Goal: Task Accomplishment & Management: Use online tool/utility

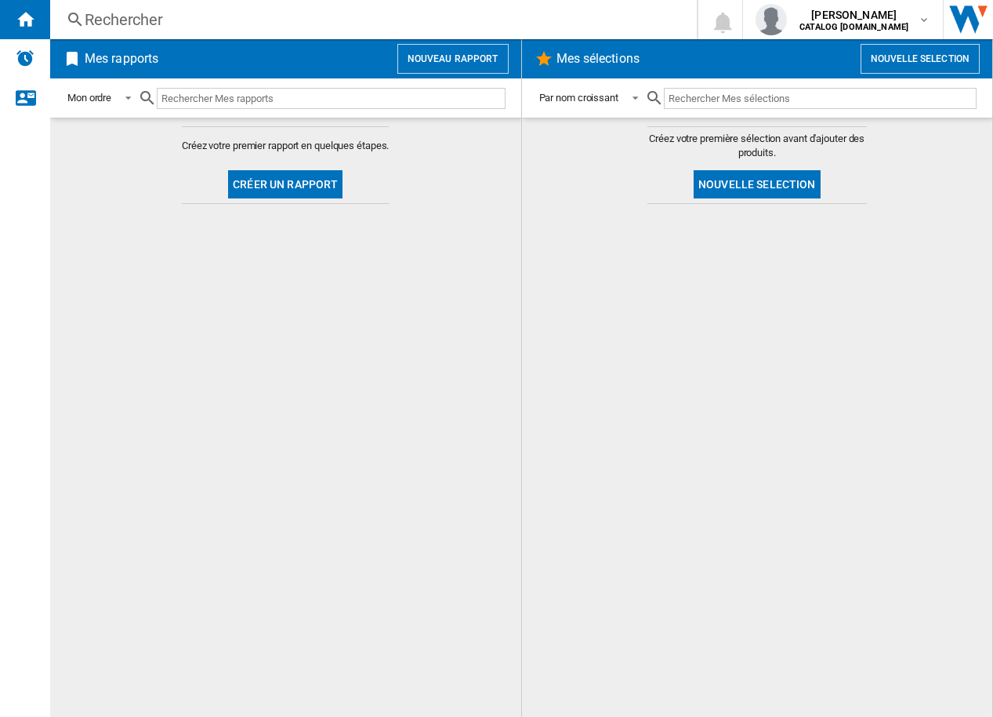
click at [489, 62] on button "Nouveau rapport" at bounding box center [452, 59] width 111 height 30
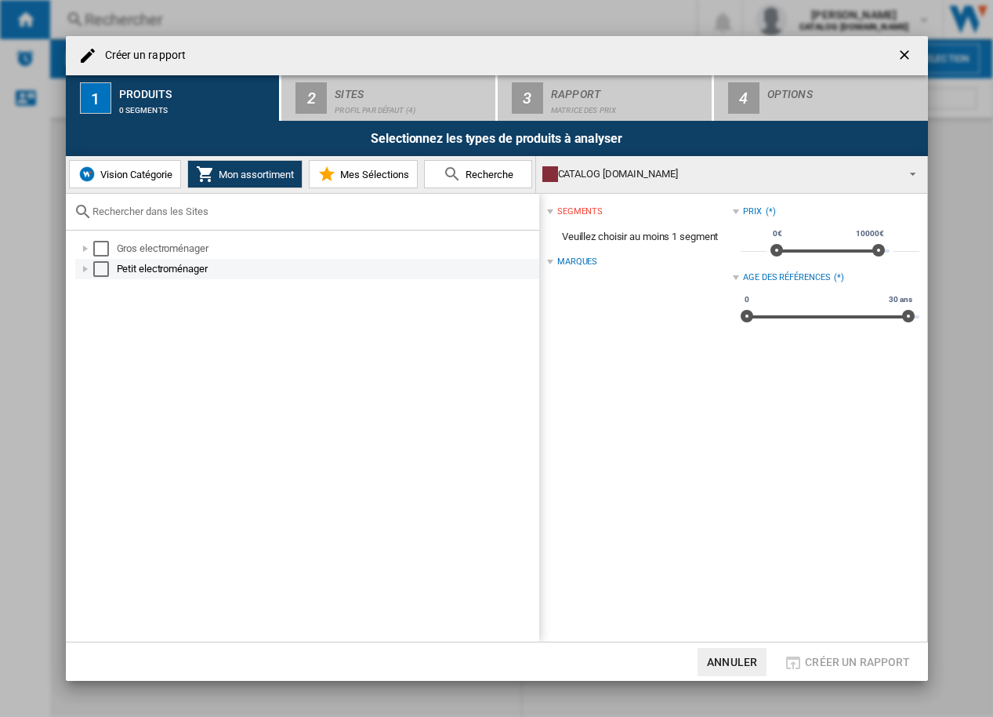
drag, startPoint x: 120, startPoint y: 242, endPoint x: 83, endPoint y: 261, distance: 41.4
click at [116, 249] on div "Gros electroménager" at bounding box center [307, 248] width 464 height 20
drag, startPoint x: 99, startPoint y: 246, endPoint x: 105, endPoint y: 274, distance: 28.9
click at [100, 248] on div "Select" at bounding box center [101, 249] width 16 height 16
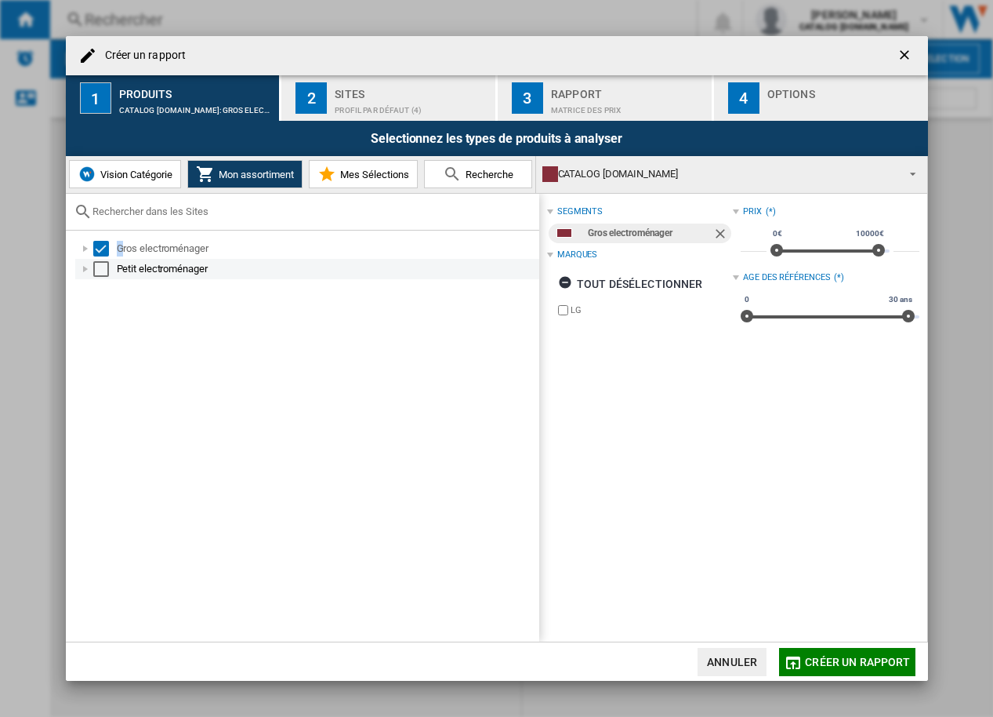
click at [99, 269] on div "Select" at bounding box center [101, 269] width 16 height 16
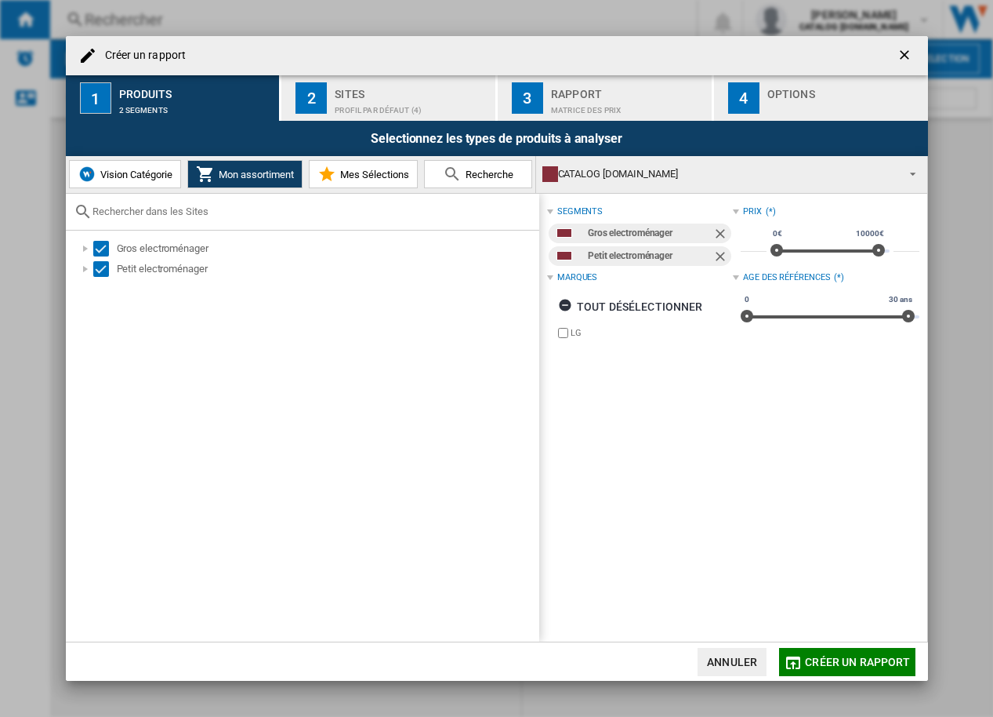
click at [334, 121] on div "Selectionnez les types de produits à analyser" at bounding box center [497, 138] width 862 height 35
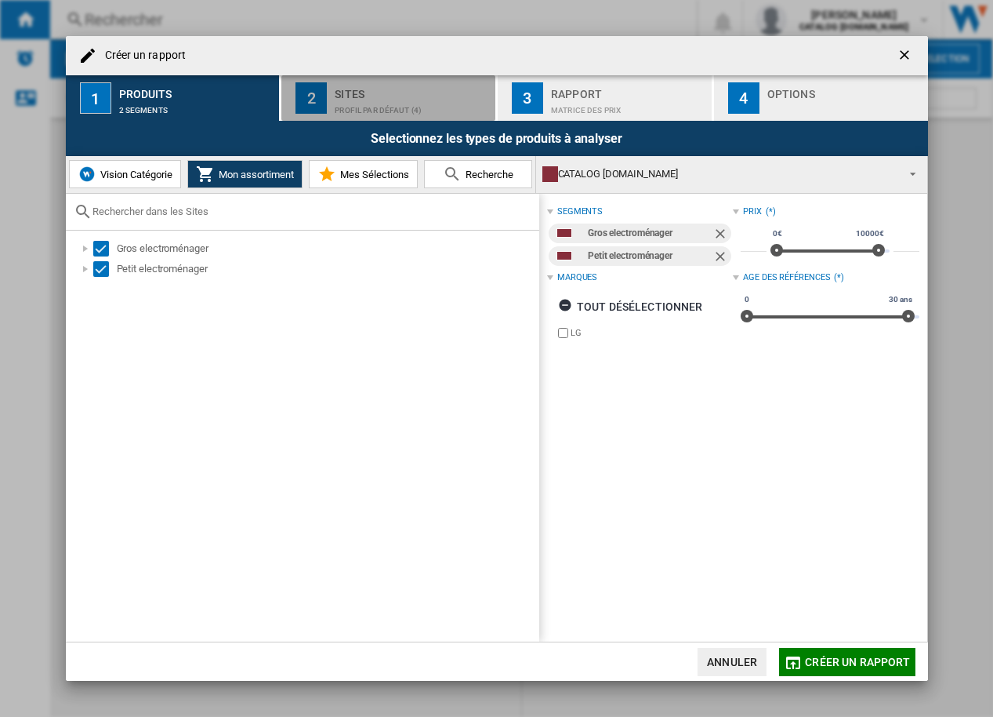
click at [357, 98] on div "Profil par défaut (4)" at bounding box center [412, 106] width 154 height 16
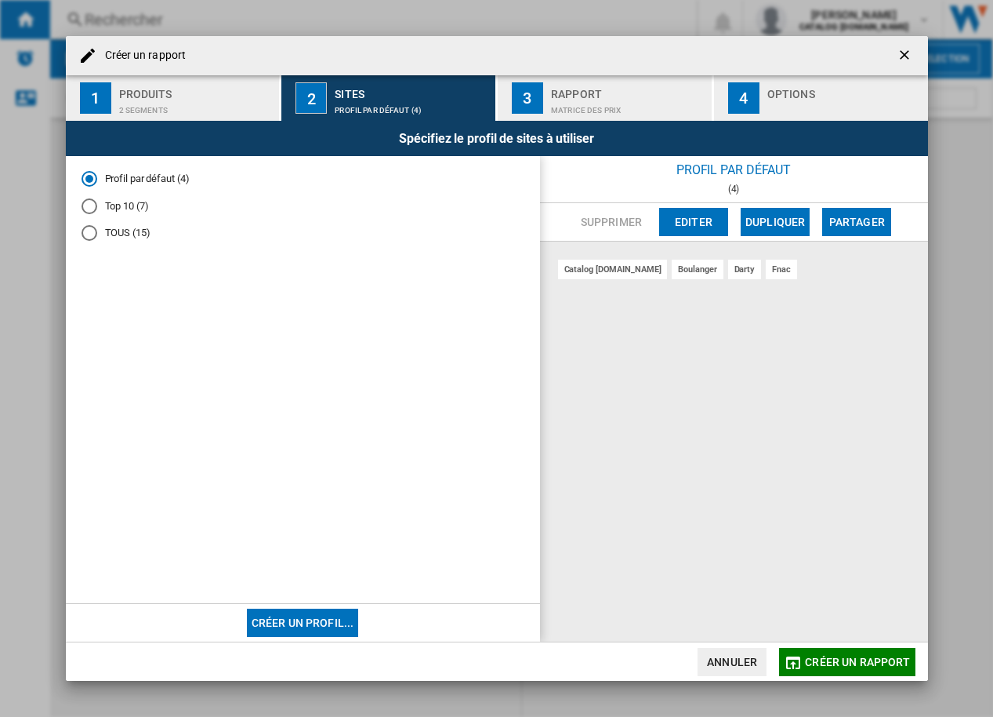
click at [550, 103] on button "3 Rapport Matrice des prix" at bounding box center [606, 97] width 216 height 45
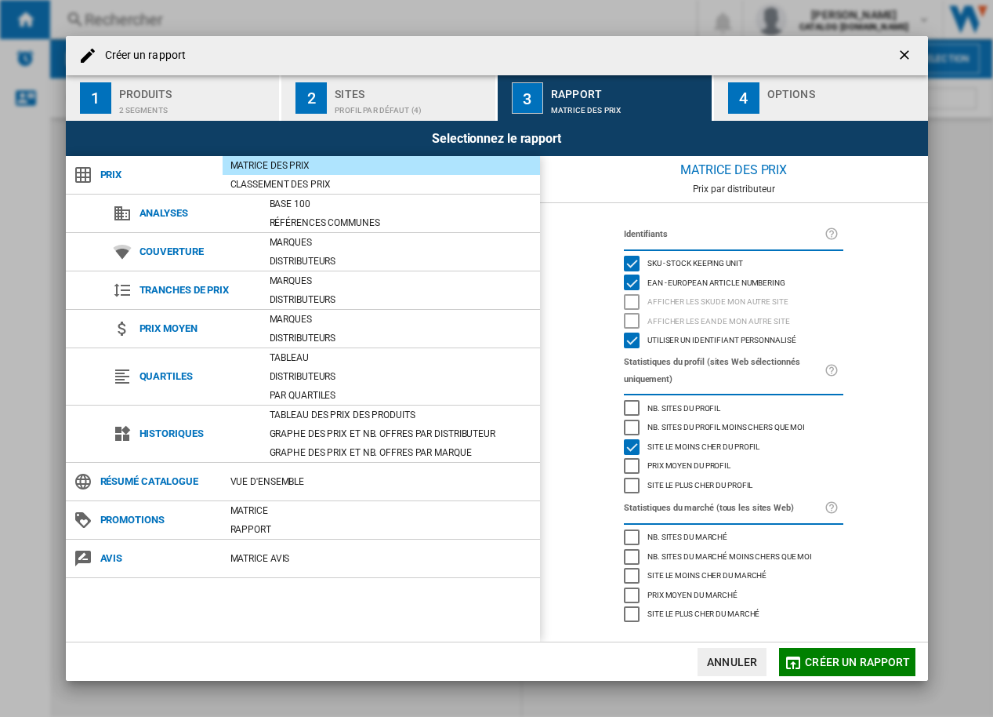
click at [330, 92] on button "2 Sites Profil par défaut (4)" at bounding box center [389, 97] width 216 height 45
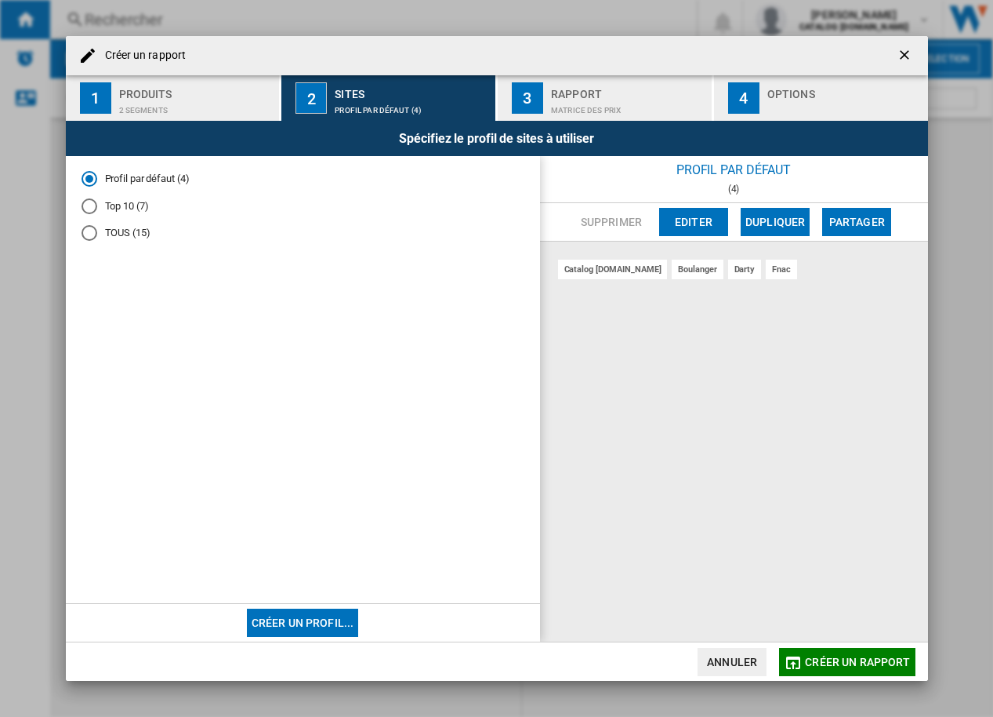
click at [86, 205] on div "Top 10 (7)" at bounding box center [90, 206] width 16 height 16
click at [622, 87] on div "Rapport" at bounding box center [628, 90] width 154 height 16
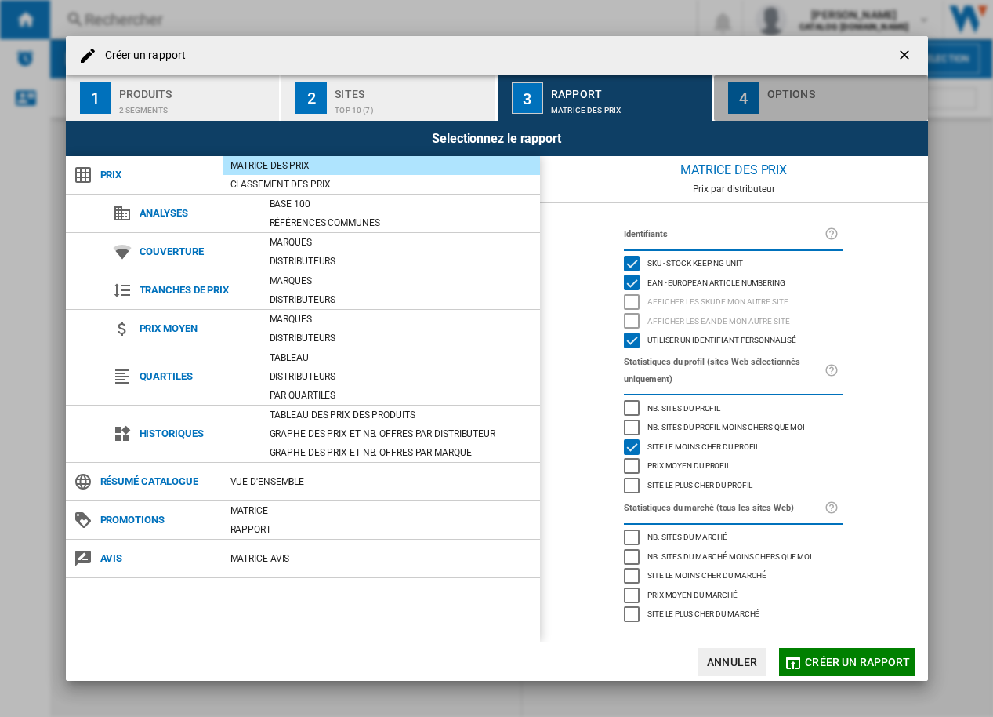
click at [761, 99] on button "4 Options" at bounding box center [821, 97] width 214 height 45
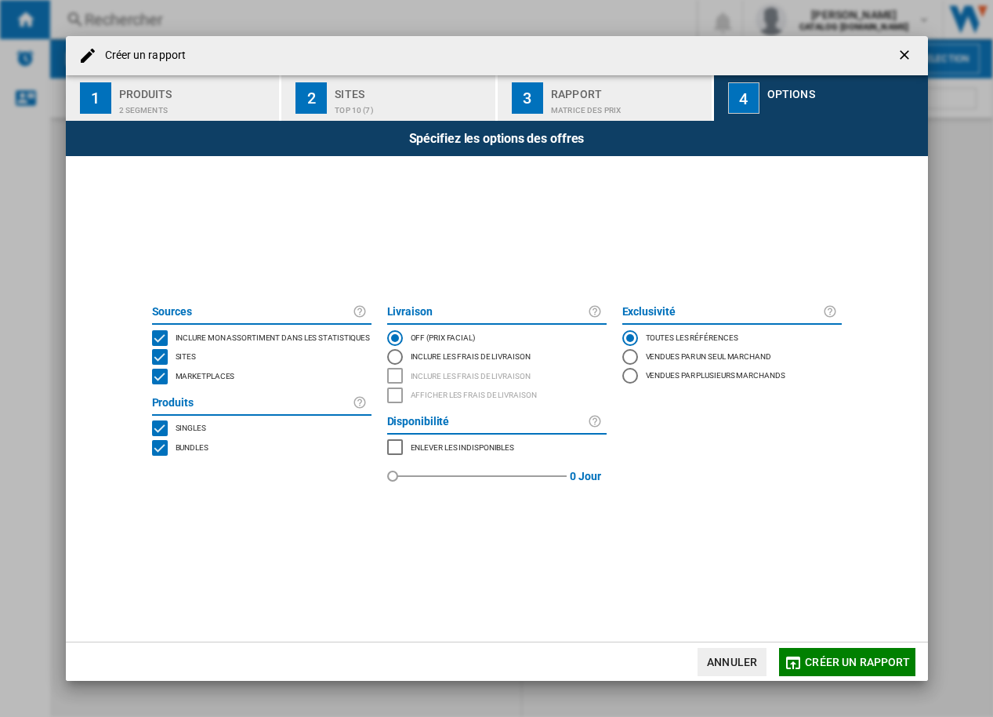
click at [154, 374] on div "MARKETPLACES" at bounding box center [160, 376] width 16 height 16
click at [822, 661] on span "Créer un rapport" at bounding box center [857, 661] width 105 height 13
